Goal: Use online tool/utility: Utilize a website feature to perform a specific function

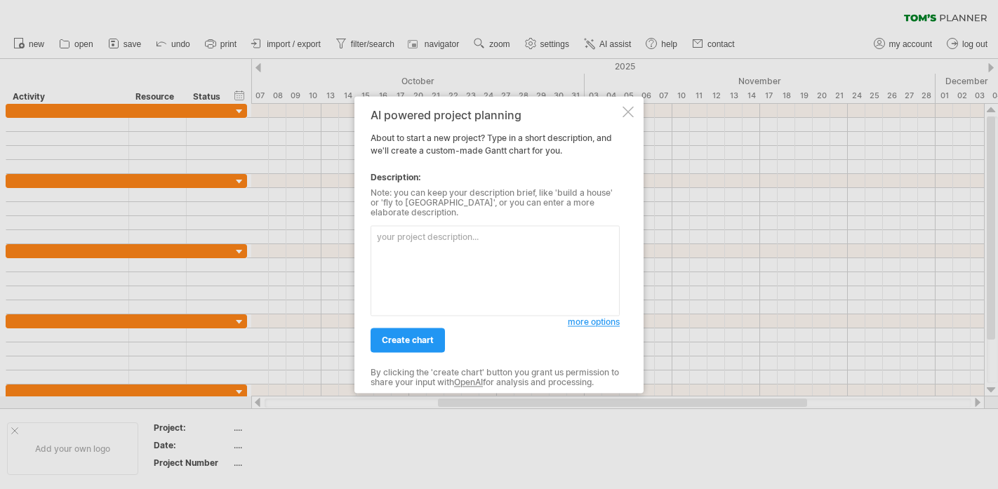
click at [588, 307] on textarea at bounding box center [495, 270] width 249 height 91
click at [588, 317] on span "more options" at bounding box center [594, 322] width 52 height 11
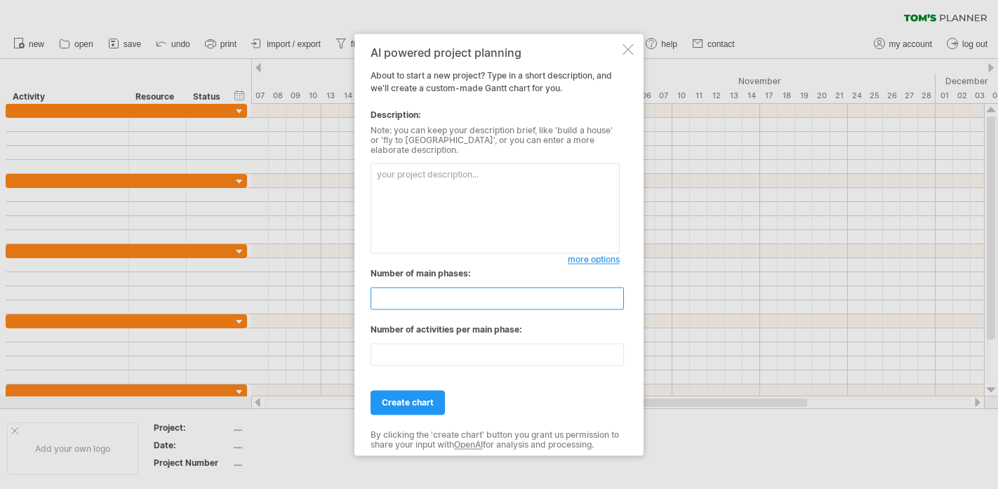
click at [506, 297] on input "**" at bounding box center [497, 298] width 253 height 22
click at [502, 225] on textarea at bounding box center [495, 208] width 249 height 91
click at [543, 180] on textarea at bounding box center [495, 208] width 249 height 91
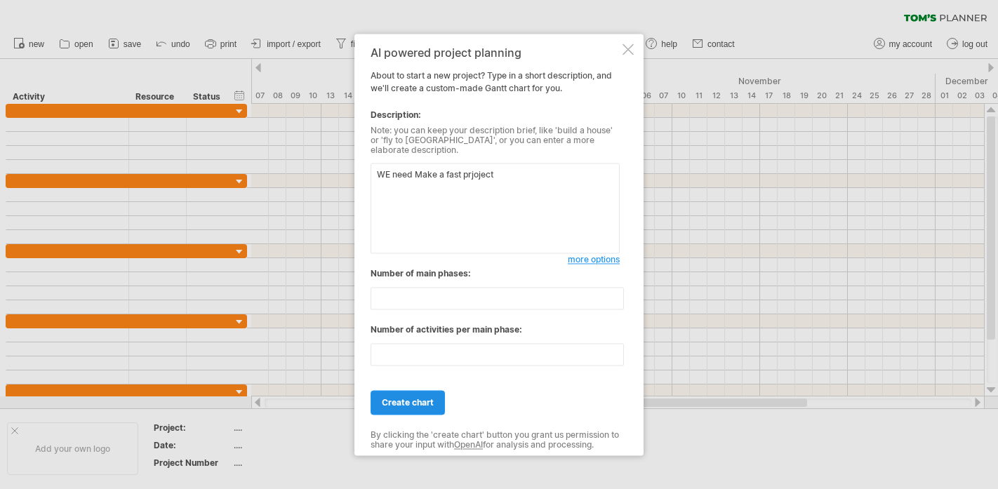
type textarea "WE need Make a fast prjoject"
click at [418, 408] on link "create chart" at bounding box center [408, 402] width 74 height 25
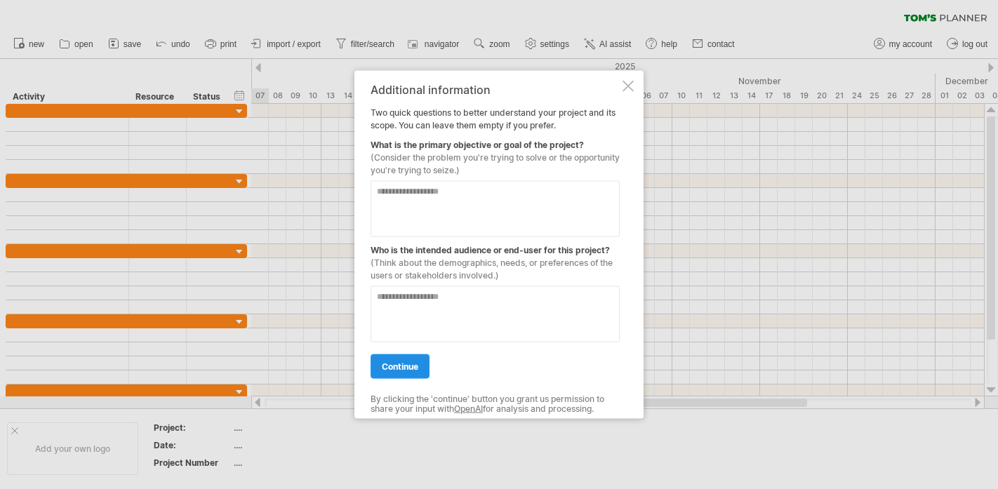
click at [404, 362] on span "continue" at bounding box center [400, 366] width 37 height 11
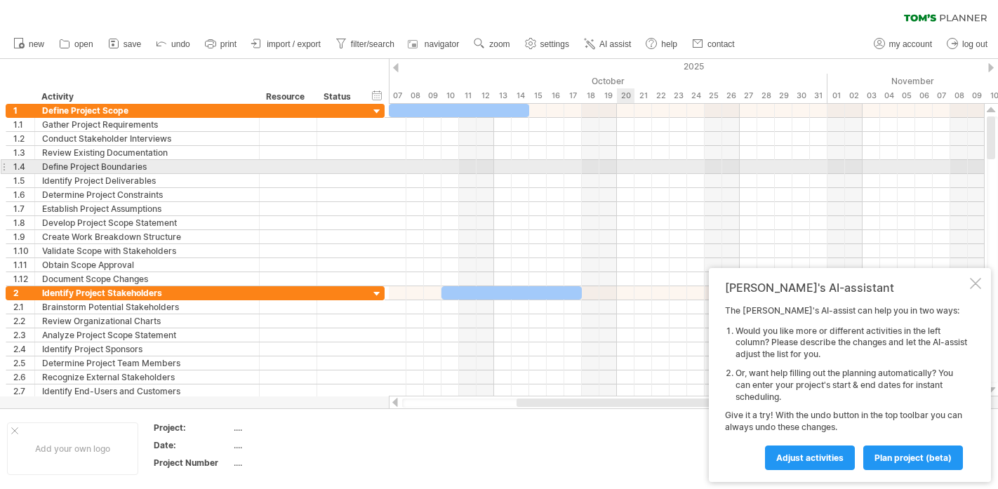
click at [630, 164] on div at bounding box center [686, 167] width 595 height 14
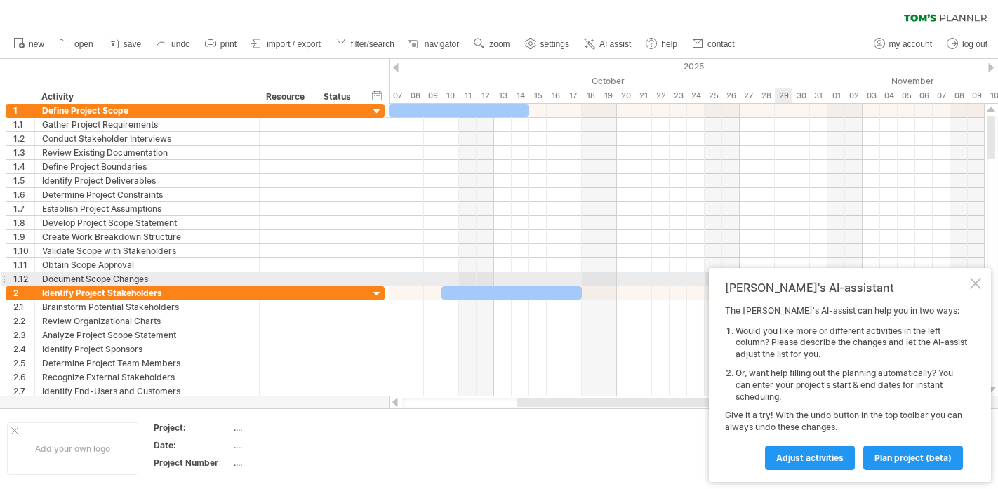
click at [974, 285] on div at bounding box center [975, 283] width 11 height 11
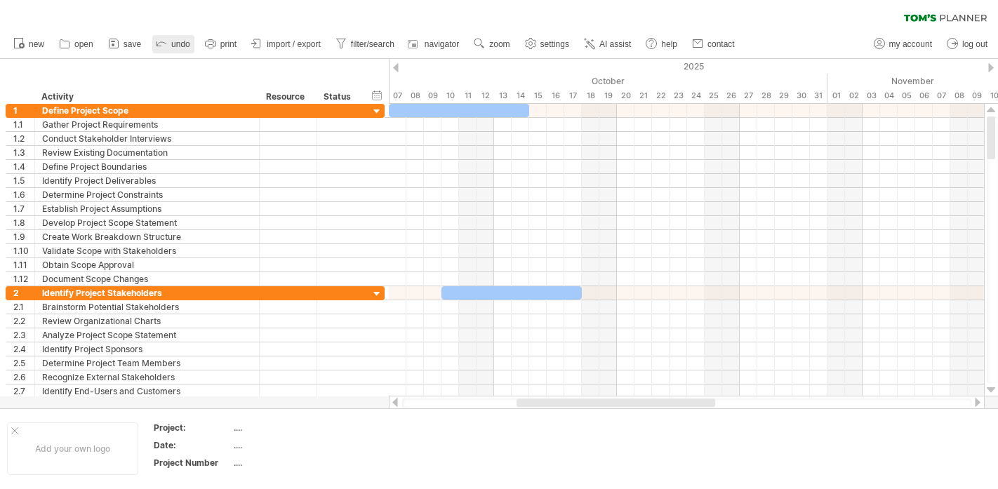
click at [166, 44] on icon at bounding box center [161, 44] width 9 height 4
click at [15, 41] on icon at bounding box center [19, 43] width 14 height 14
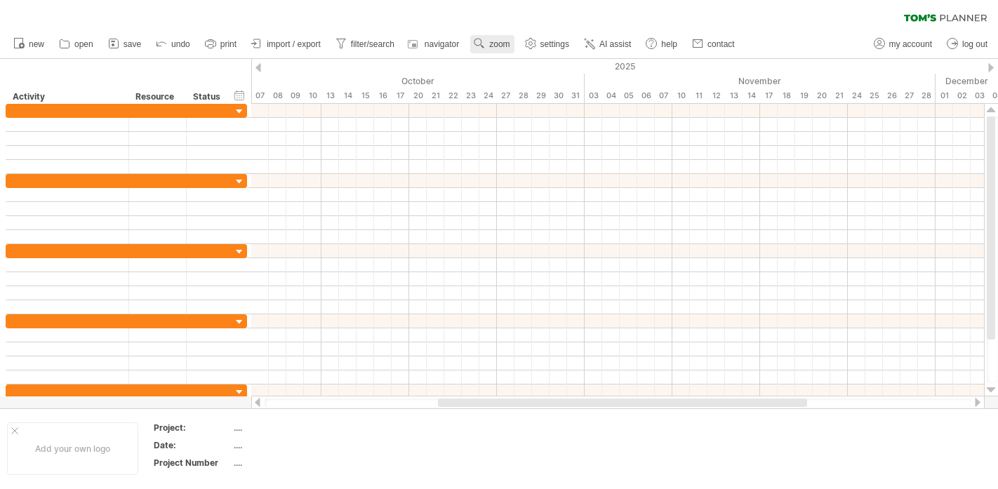
click at [486, 49] on use at bounding box center [479, 44] width 14 height 14
click at [502, 42] on span "zoom" at bounding box center [499, 44] width 20 height 10
click at [529, 13] on div "clear filter reapply filter" at bounding box center [499, 14] width 998 height 29
click at [703, 48] on use at bounding box center [698, 44] width 14 height 14
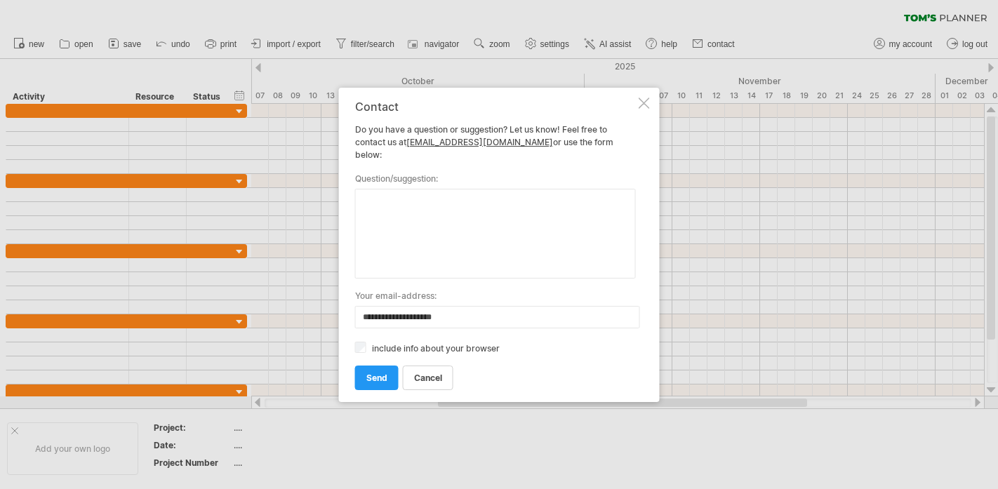
click at [407, 341] on div "include info about your browser" at bounding box center [495, 347] width 281 height 13
click at [409, 317] on input "**********" at bounding box center [497, 317] width 285 height 22
click at [648, 107] on div at bounding box center [644, 103] width 11 height 11
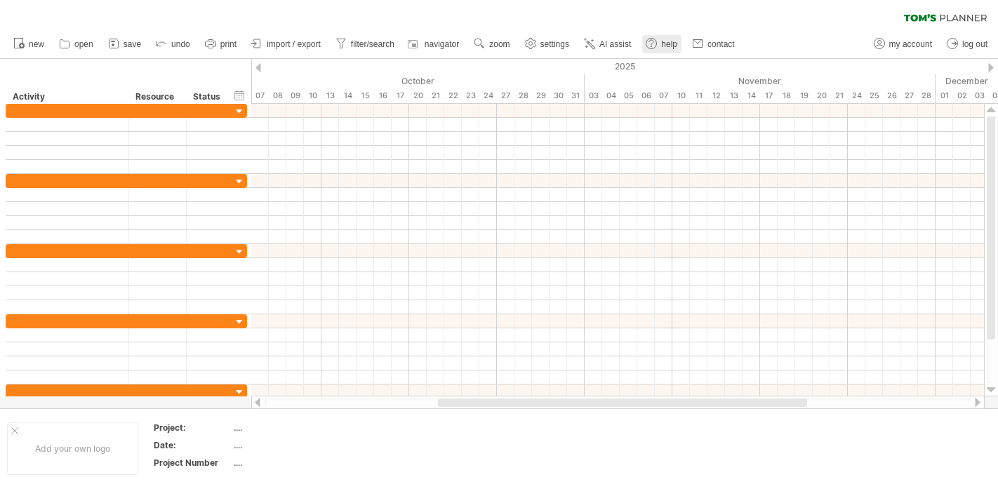
click at [666, 40] on span "help" at bounding box center [669, 44] width 16 height 10
